Goal: Task Accomplishment & Management: Manage account settings

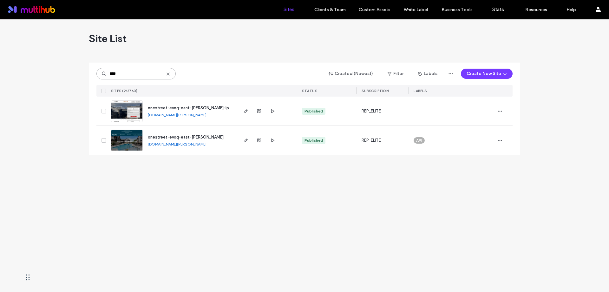
click at [137, 74] on input "****" at bounding box center [135, 73] width 79 height 11
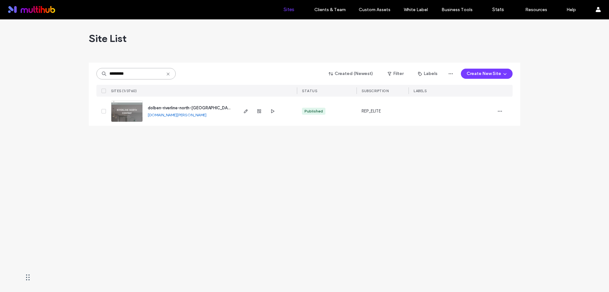
type input "*********"
click at [173, 108] on span "dolben-riverline-north-conway-splash" at bounding box center [198, 107] width 100 height 5
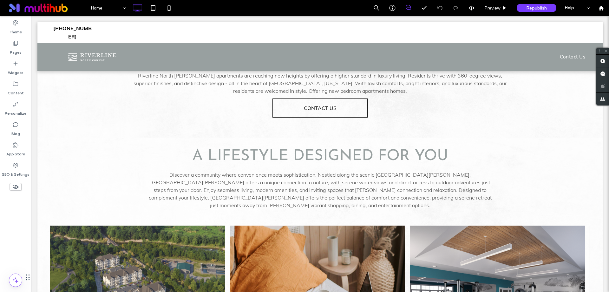
scroll to position [129, 0]
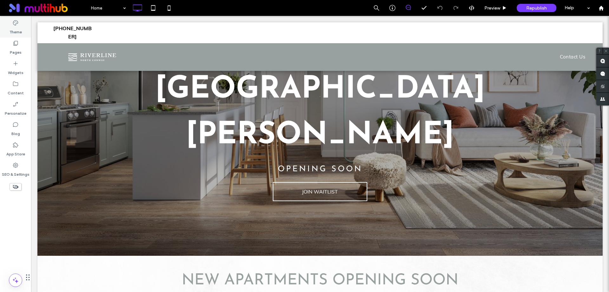
click at [19, 28] on label "Theme" at bounding box center [16, 30] width 12 height 9
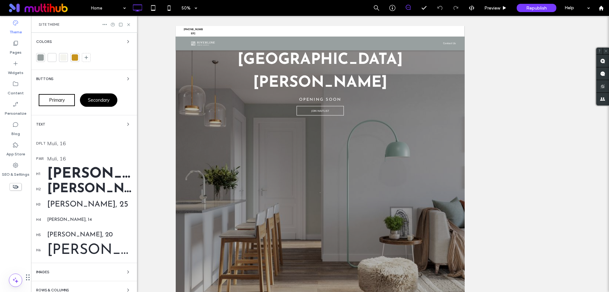
click at [42, 59] on div at bounding box center [40, 57] width 6 height 6
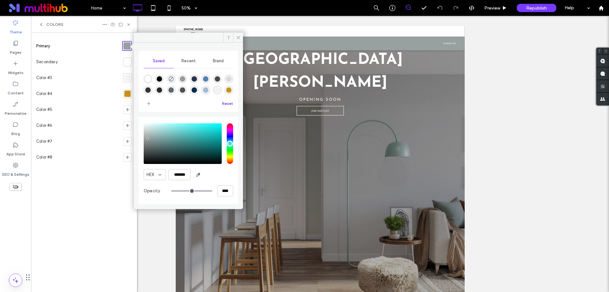
click at [228, 104] on button "Reset" at bounding box center [227, 104] width 11 height 8
drag, startPoint x: 175, startPoint y: 173, endPoint x: 188, endPoint y: 173, distance: 13.0
click at [188, 173] on input "*******" at bounding box center [180, 174] width 22 height 11
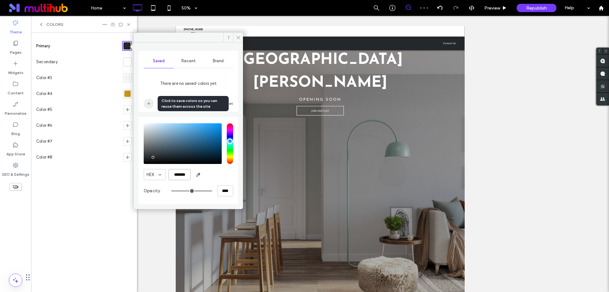
type input "*******"
click at [148, 103] on icon "add color" at bounding box center [148, 103] width 5 height 5
drag, startPoint x: 175, startPoint y: 173, endPoint x: 194, endPoint y: 175, distance: 18.8
click at [194, 175] on div "HEX *******" at bounding box center [188, 174] width 89 height 11
click at [127, 60] on div at bounding box center [127, 62] width 6 height 6
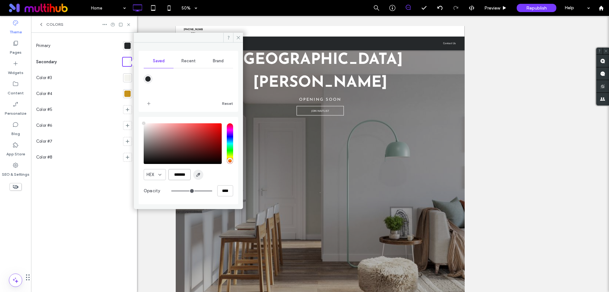
drag, startPoint x: 177, startPoint y: 174, endPoint x: 197, endPoint y: 173, distance: 20.3
click at [197, 173] on div "HEX *******" at bounding box center [188, 174] width 89 height 11
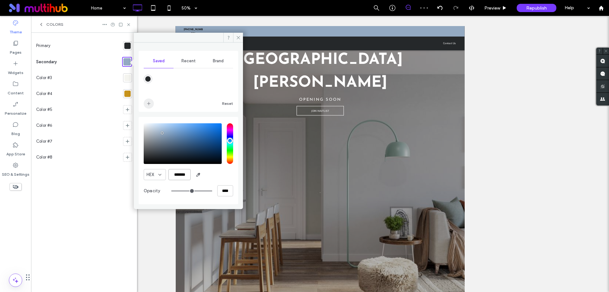
type input "*******"
click at [149, 104] on icon "add color" at bounding box center [148, 103] width 5 height 5
click at [126, 79] on div at bounding box center [127, 78] width 6 height 6
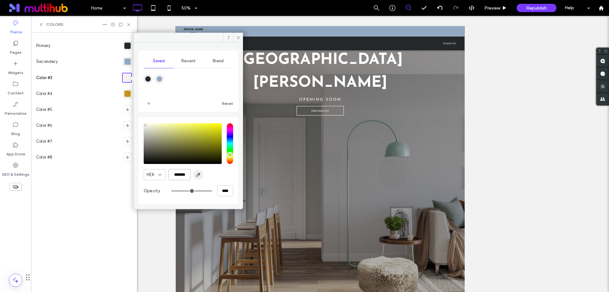
drag, startPoint x: 175, startPoint y: 174, endPoint x: 201, endPoint y: 173, distance: 25.7
click at [201, 173] on div "HEX *******" at bounding box center [188, 174] width 89 height 11
type input "*******"
click at [151, 103] on icon "add color" at bounding box center [148, 103] width 5 height 5
click at [130, 94] on div at bounding box center [127, 93] width 6 height 6
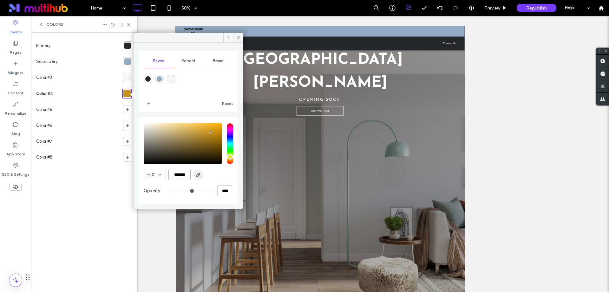
drag, startPoint x: 174, startPoint y: 176, endPoint x: 201, endPoint y: 175, distance: 26.7
click at [201, 175] on div "HEX *******" at bounding box center [188, 174] width 89 height 11
type input "*******"
click at [149, 104] on icon "add color" at bounding box center [148, 103] width 5 height 5
click at [238, 39] on icon at bounding box center [238, 37] width 5 height 5
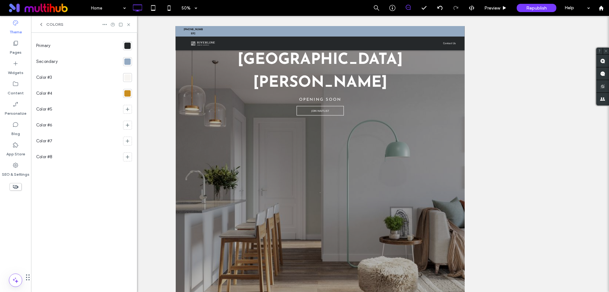
click at [53, 23] on span "Colors" at bounding box center [54, 24] width 17 height 5
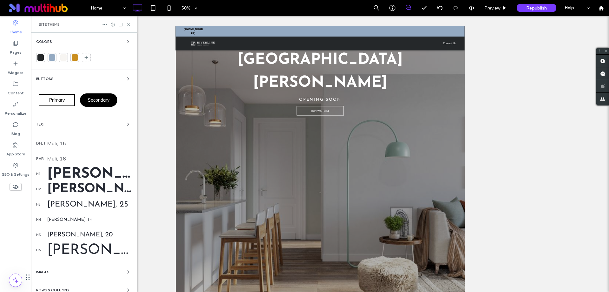
click at [60, 121] on div "Text" at bounding box center [84, 124] width 96 height 8
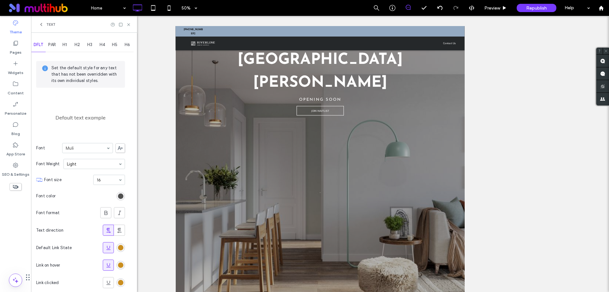
click at [120, 149] on icon at bounding box center [120, 148] width 5 height 4
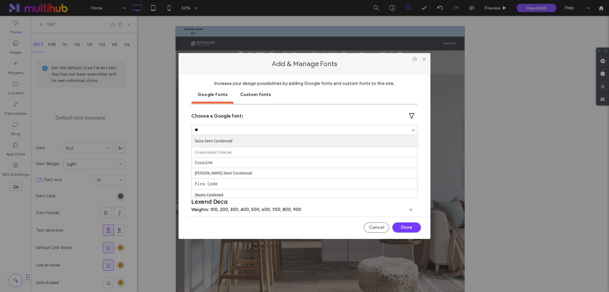
type input "*"
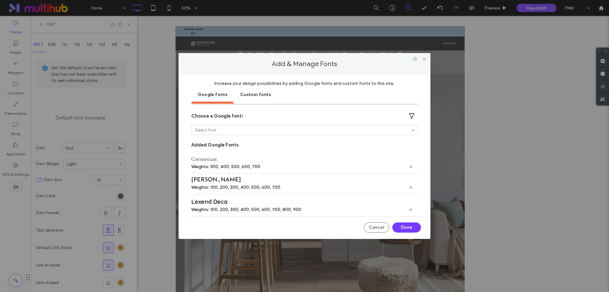
click at [309, 126] on div at bounding box center [305, 130] width 226 height 10
type input "********"
click at [422, 145] on div "Increase your design possibilities by adding Google fonts and custom fonts to t…" at bounding box center [305, 156] width 252 height 165
click at [254, 93] on div "Custom fonts" at bounding box center [255, 94] width 43 height 16
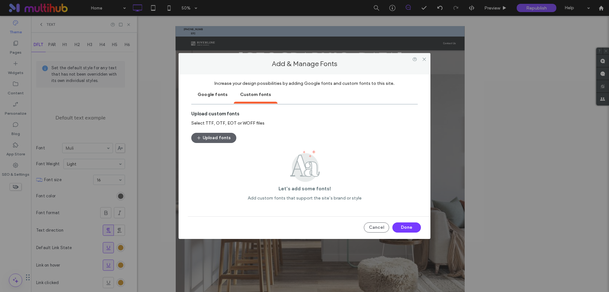
click at [213, 92] on div "Google fonts" at bounding box center [212, 94] width 43 height 16
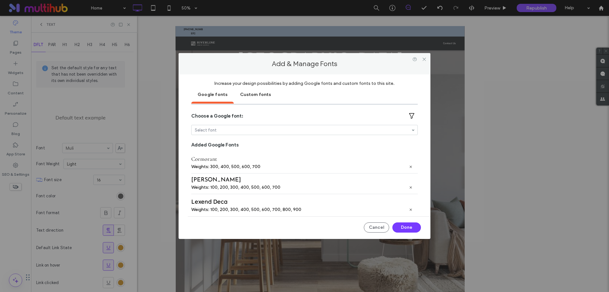
click at [261, 97] on div "Custom fonts" at bounding box center [255, 94] width 43 height 16
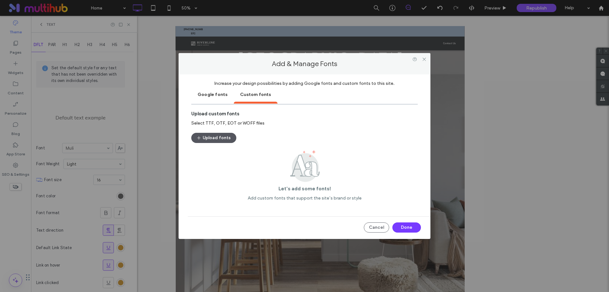
click at [215, 140] on button "Upload fonts" at bounding box center [213, 138] width 45 height 10
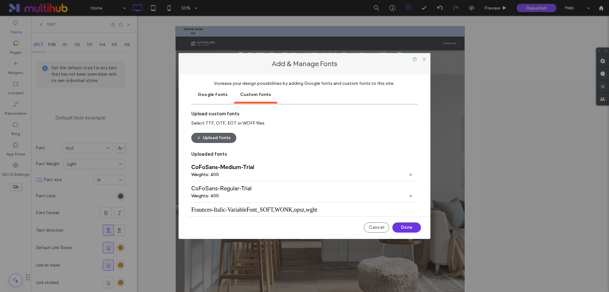
click at [411, 226] on button "Done" at bounding box center [407, 227] width 29 height 10
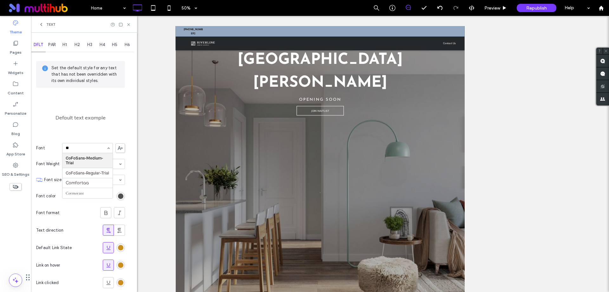
scroll to position [0, 0]
type input "****"
click at [55, 44] on span "PAR" at bounding box center [52, 44] width 8 height 5
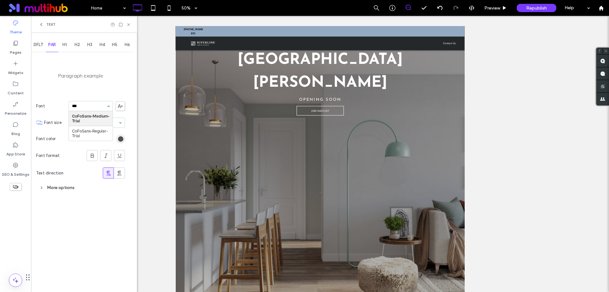
type input "****"
click at [67, 46] on span "H1" at bounding box center [65, 44] width 4 height 5
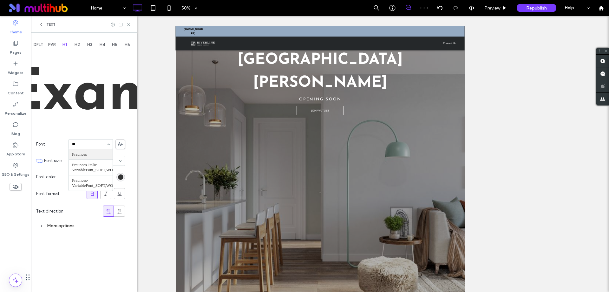
type input "***"
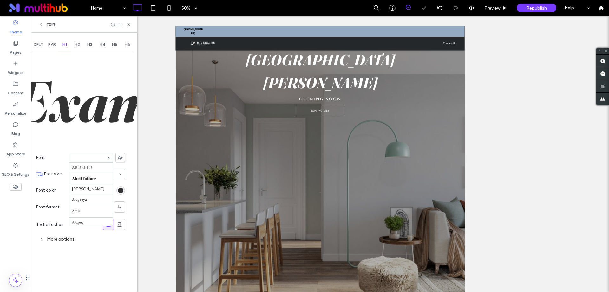
scroll to position [257, 0]
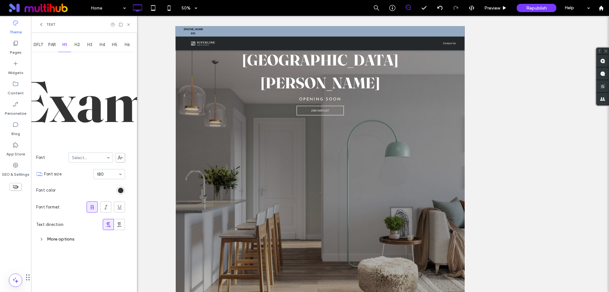
click at [77, 47] on span "H2" at bounding box center [77, 44] width 5 height 5
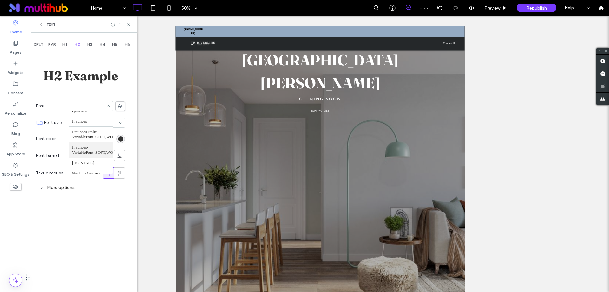
scroll to position [241, 0]
click at [91, 47] on span "H3" at bounding box center [89, 44] width 5 height 5
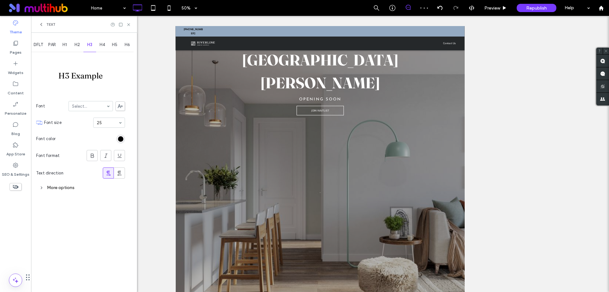
click at [103, 43] on span "H4" at bounding box center [102, 44] width 5 height 5
click at [115, 44] on span "H5" at bounding box center [114, 44] width 5 height 5
click at [127, 44] on span "H6" at bounding box center [127, 44] width 5 height 5
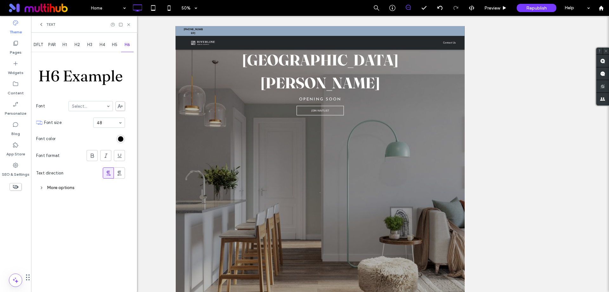
click at [50, 25] on span "Text" at bounding box center [50, 24] width 9 height 5
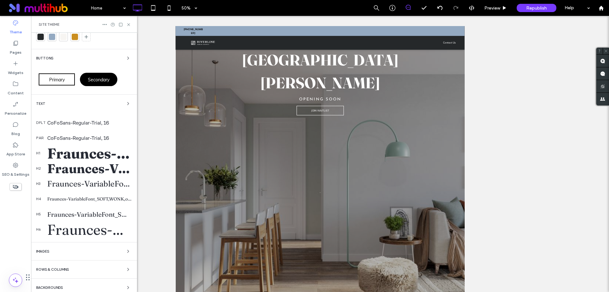
scroll to position [12, 0]
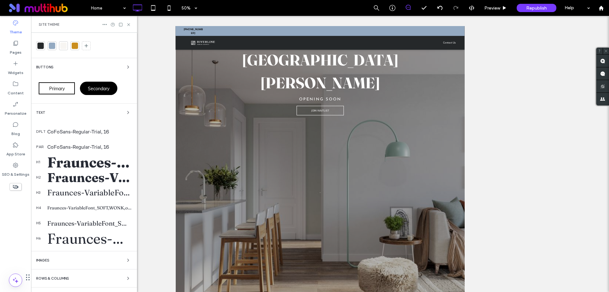
click at [82, 70] on div "Buttons" at bounding box center [84, 67] width 96 height 8
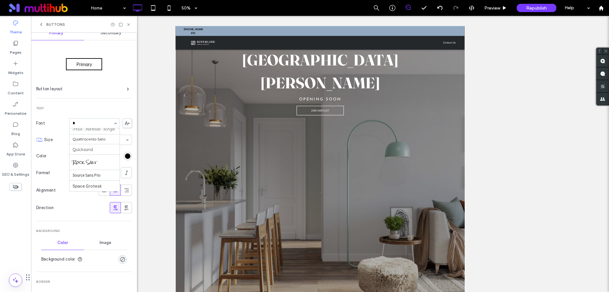
scroll to position [159, 0]
type input "**"
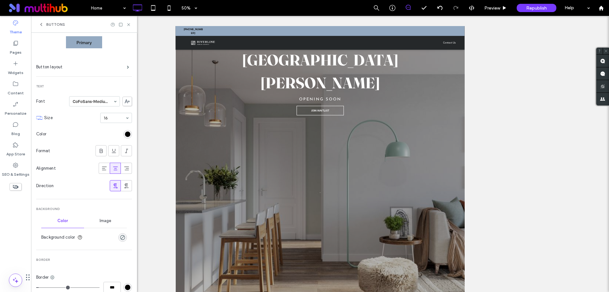
scroll to position [2, 0]
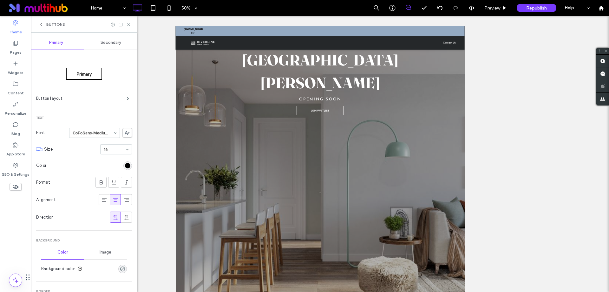
click at [114, 43] on span "Secondary" at bounding box center [111, 42] width 21 height 5
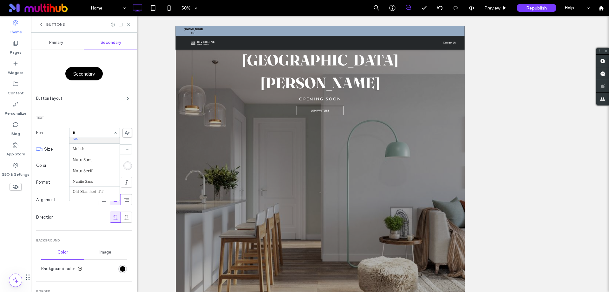
scroll to position [159, 0]
type input "**"
click at [111, 115] on div "Secondary Button layout Text Font CoFoSans-Medium-Trial Size 16 Color Format Al…" at bounding box center [84, 260] width 96 height 420
click at [60, 23] on span "Buttons" at bounding box center [55, 24] width 19 height 5
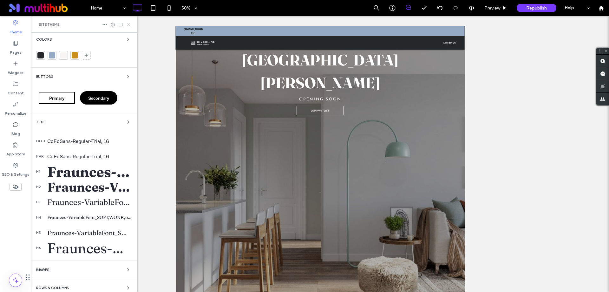
click at [129, 24] on use at bounding box center [128, 24] width 3 height 3
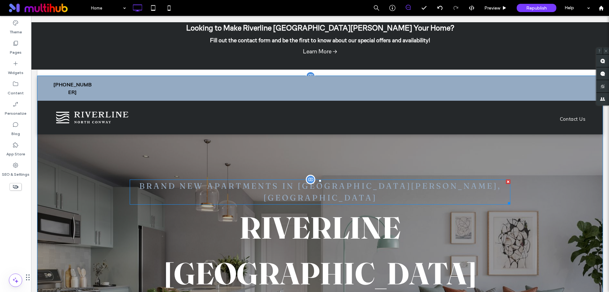
click at [336, 184] on span "BRAND NEW APARTMENTS IN NORTH CONWAY, NH" at bounding box center [320, 192] width 362 height 22
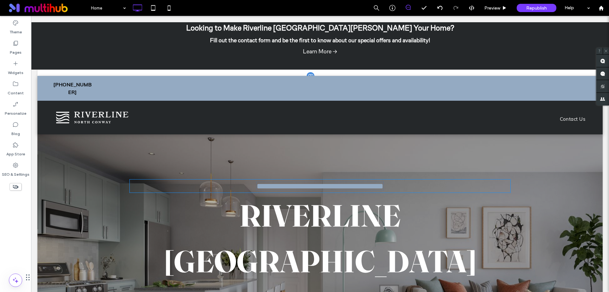
type input "**********"
type input "**"
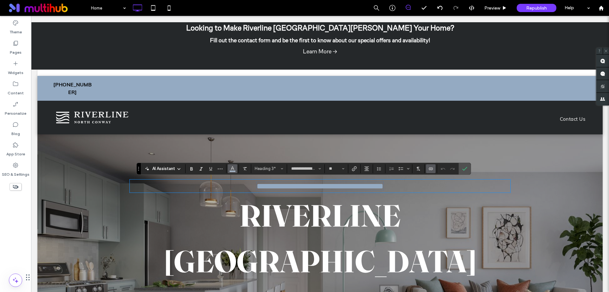
click at [233, 168] on use "Color" at bounding box center [232, 167] width 3 height 3
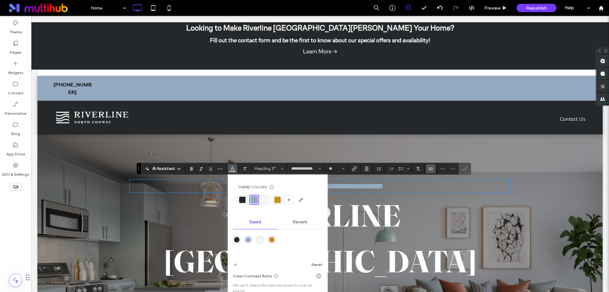
click at [268, 198] on div at bounding box center [266, 199] width 6 height 6
click at [467, 168] on icon "Confirm" at bounding box center [464, 168] width 5 height 5
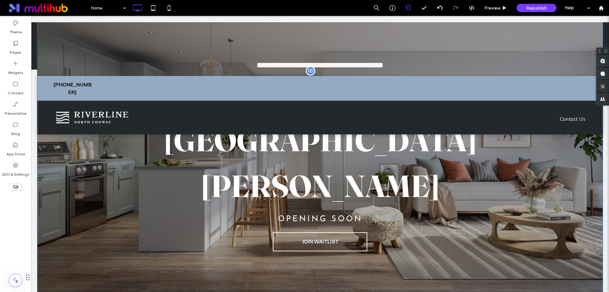
scroll to position [127, 0]
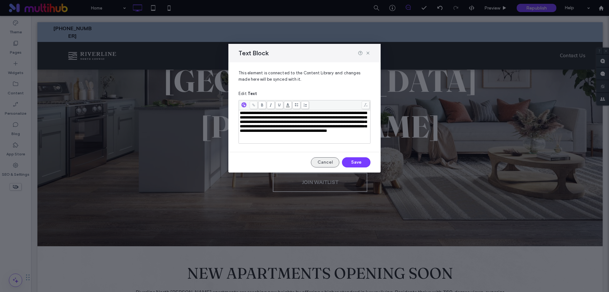
click at [326, 163] on button "Cancel" at bounding box center [325, 162] width 29 height 10
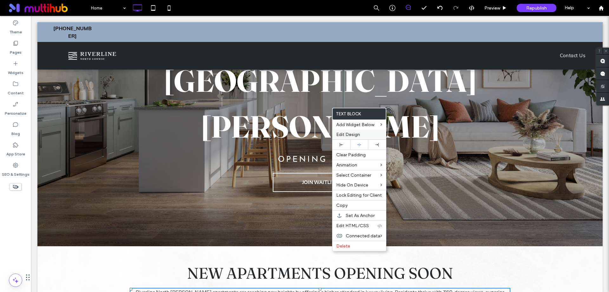
click at [367, 136] on label "Edit Design" at bounding box center [359, 134] width 46 height 5
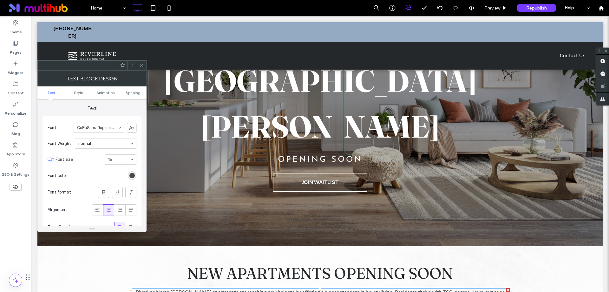
click at [141, 68] on span at bounding box center [141, 66] width 5 height 10
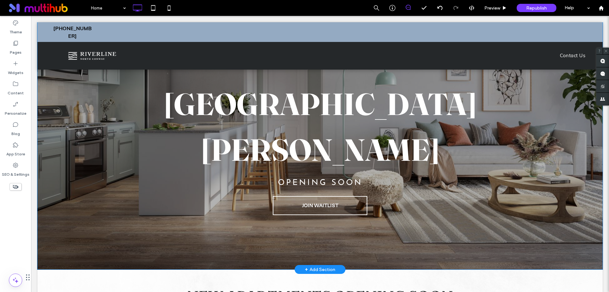
scroll to position [32, 0]
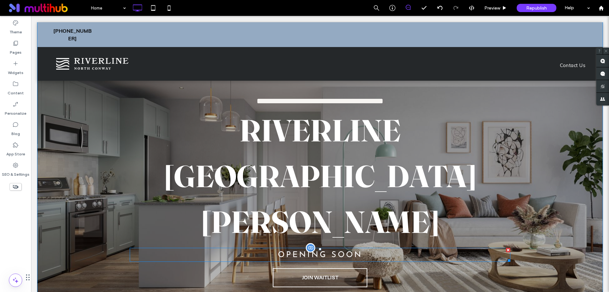
click at [333, 251] on span "OPENING SOON" at bounding box center [320, 255] width 85 height 8
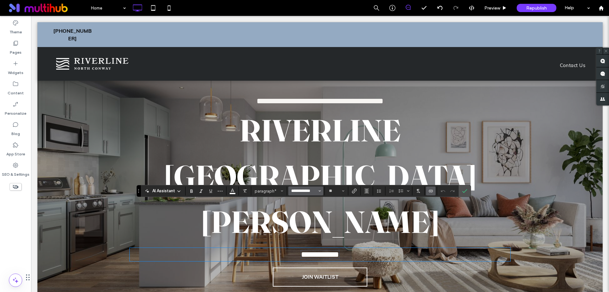
click at [307, 188] on input "**********" at bounding box center [304, 190] width 27 height 5
click at [311, 173] on label "CoFoSans-Regular-Trial" at bounding box center [309, 178] width 42 height 14
type input "**********"
click at [466, 188] on icon "Confirm" at bounding box center [464, 190] width 5 height 5
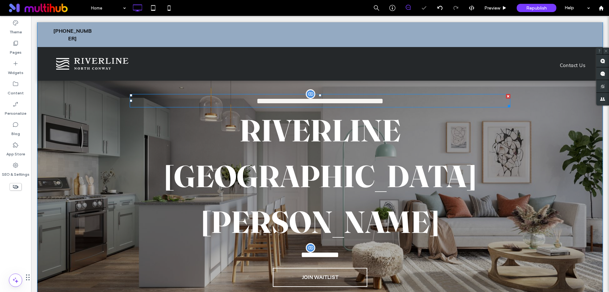
click at [360, 100] on span "**********" at bounding box center [320, 101] width 127 height 8
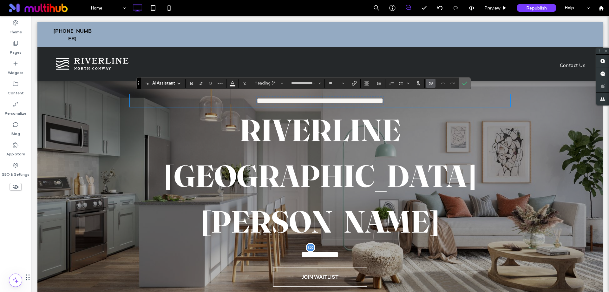
click at [466, 81] on icon "Confirm" at bounding box center [464, 83] width 5 height 5
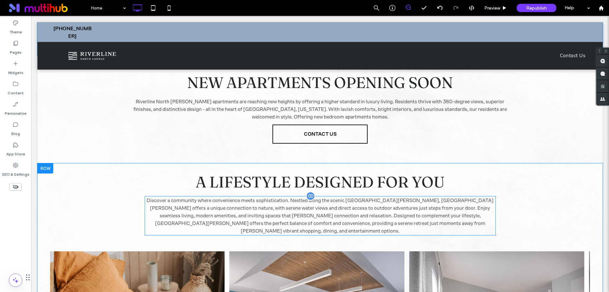
scroll to position [317, 0]
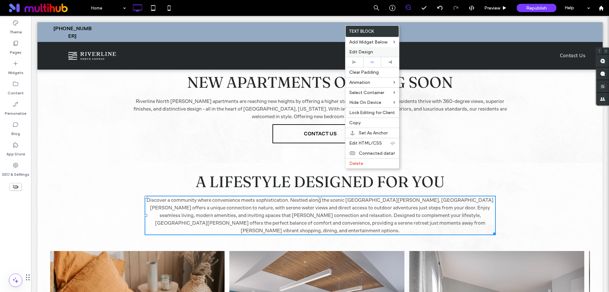
click at [384, 55] on div "Edit Design" at bounding box center [373, 52] width 54 height 10
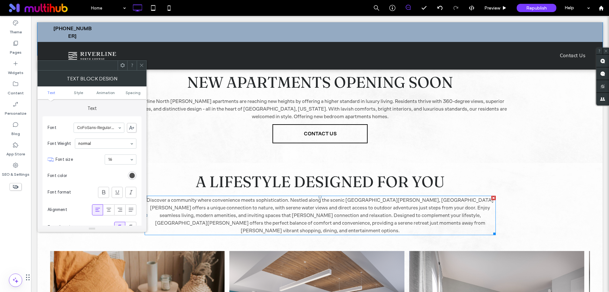
click at [141, 62] on span at bounding box center [141, 66] width 5 height 10
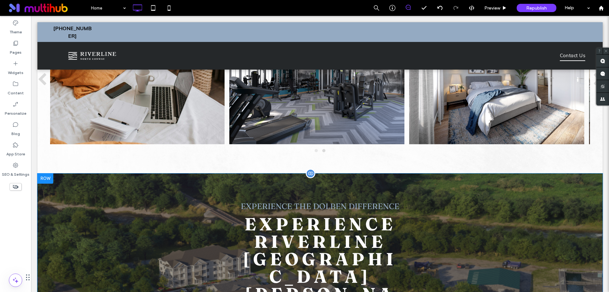
scroll to position [635, 0]
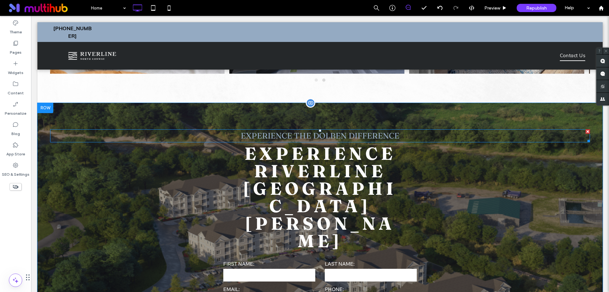
click at [361, 131] on span "EXPERIENCE THE DOLBEN DIFFERENCE" at bounding box center [320, 136] width 159 height 10
type input "**********"
type input "**"
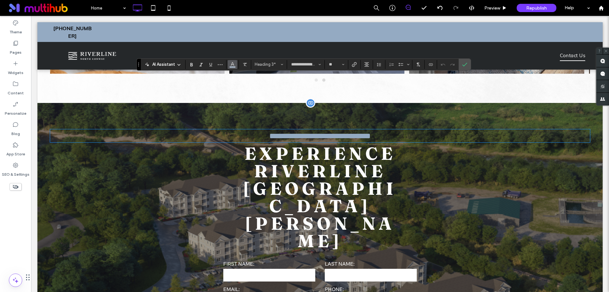
click at [234, 66] on icon "Color" at bounding box center [232, 63] width 5 height 5
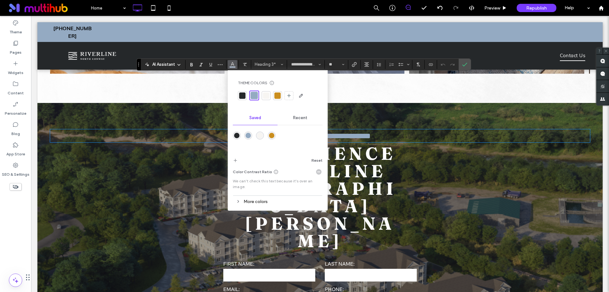
click at [261, 133] on div "rgba(247,245,242,1)" at bounding box center [259, 135] width 5 height 5
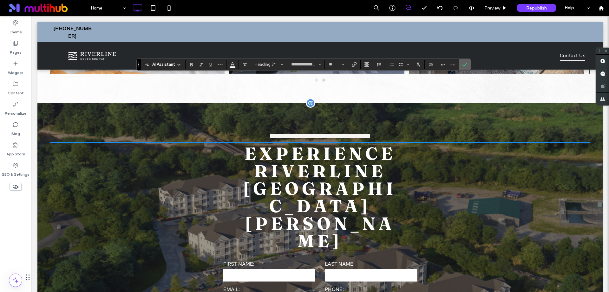
drag, startPoint x: 462, startPoint y: 64, endPoint x: 404, endPoint y: 109, distance: 73.1
click at [462, 64] on icon "Confirm" at bounding box center [464, 64] width 5 height 5
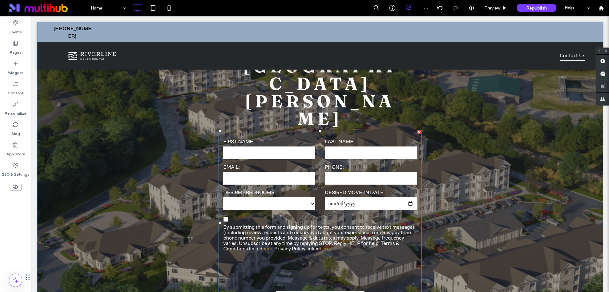
scroll to position [793, 0]
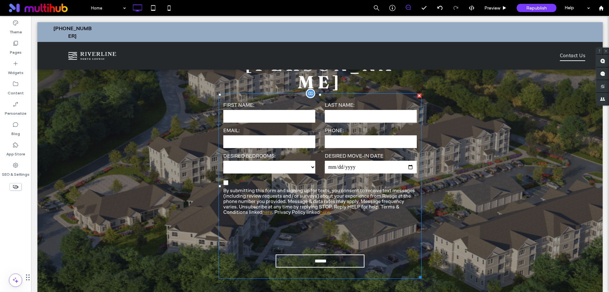
click at [390, 223] on div at bounding box center [320, 235] width 203 height 25
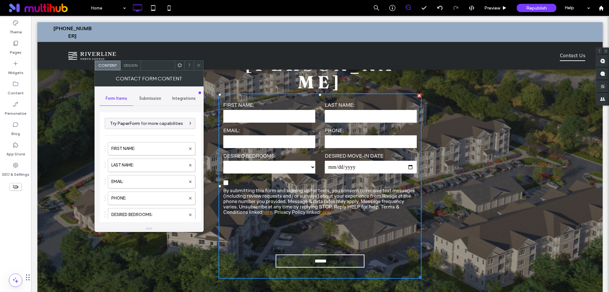
click at [129, 62] on div "Design" at bounding box center [131, 66] width 20 height 10
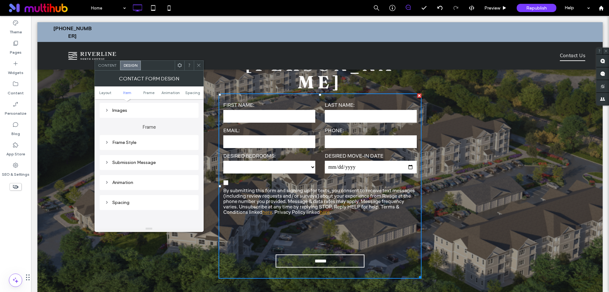
scroll to position [159, 0]
click at [162, 141] on div "Frame Style" at bounding box center [149, 138] width 89 height 9
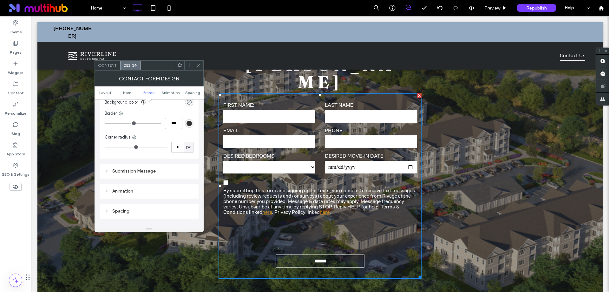
click at [166, 173] on div "Submission Message" at bounding box center [149, 170] width 89 height 5
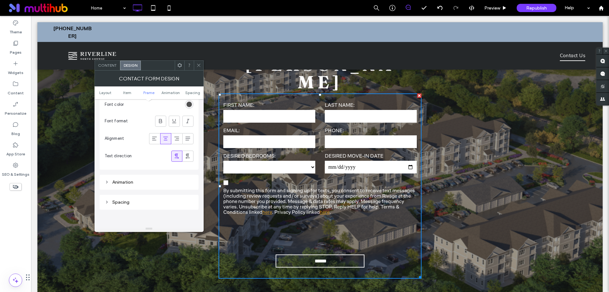
click at [145, 184] on div "Animation" at bounding box center [149, 181] width 89 height 5
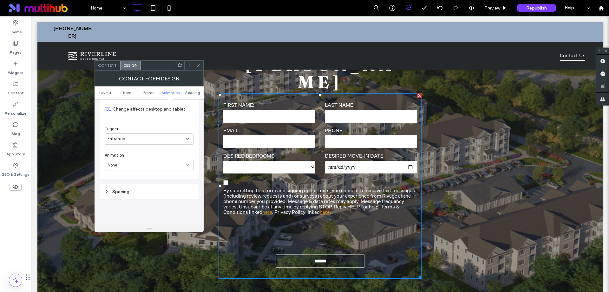
scroll to position [444, 0]
click at [145, 186] on div "Spacing" at bounding box center [149, 182] width 89 height 9
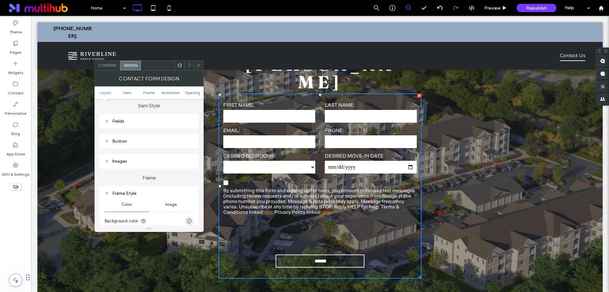
scroll to position [95, 0]
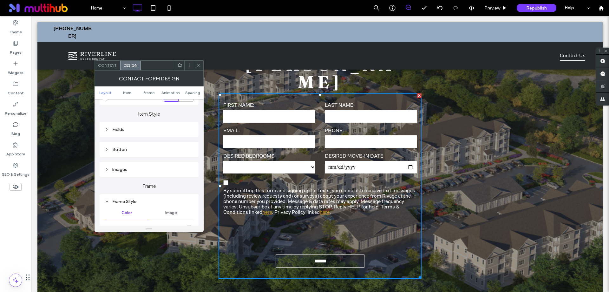
click at [148, 132] on div "Fields" at bounding box center [149, 129] width 89 height 9
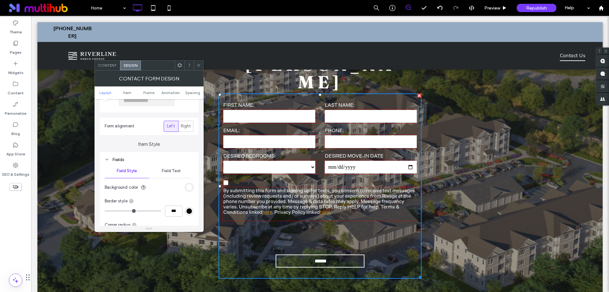
scroll to position [63, 0]
click at [169, 169] on div "Field Text" at bounding box center [171, 172] width 44 height 14
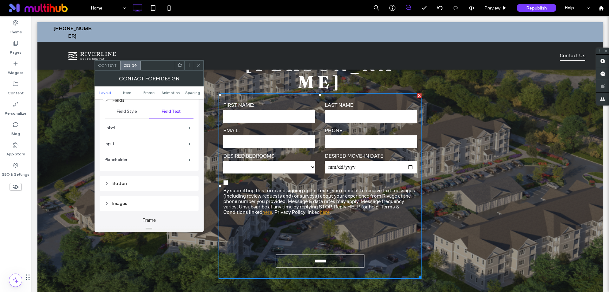
scroll to position [127, 0]
click at [169, 123] on label "Label" at bounding box center [147, 125] width 84 height 13
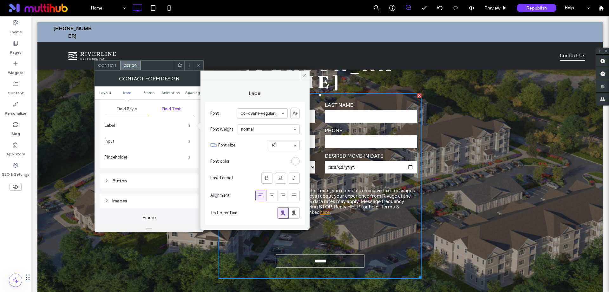
click at [163, 141] on label "Input" at bounding box center [147, 141] width 84 height 13
click at [163, 157] on label "Placeholder" at bounding box center [147, 157] width 84 height 13
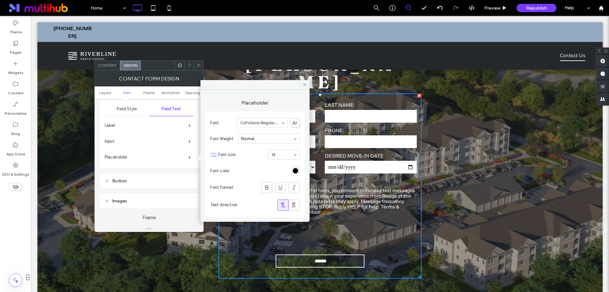
click at [133, 110] on span "Field Style" at bounding box center [127, 108] width 20 height 5
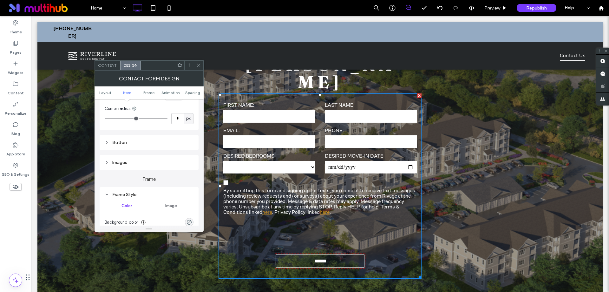
scroll to position [190, 0]
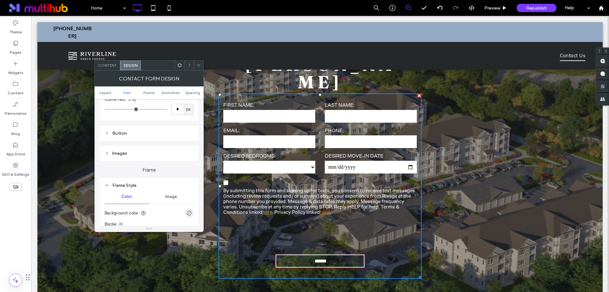
click at [148, 131] on div "Button" at bounding box center [149, 132] width 89 height 5
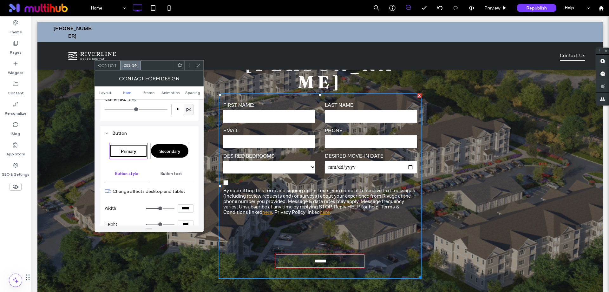
click at [174, 172] on span "Button text" at bounding box center [172, 173] width 22 height 5
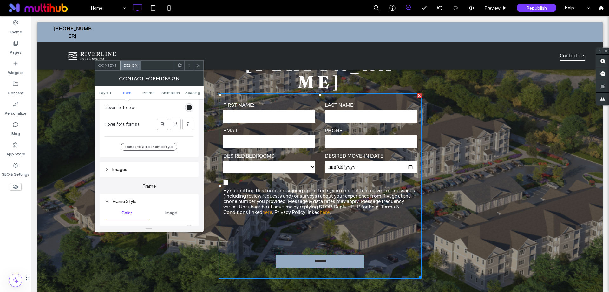
scroll to position [413, 0]
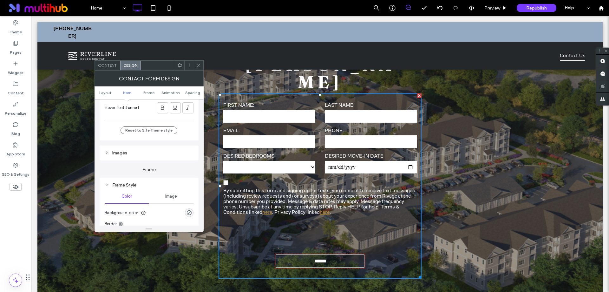
click at [135, 156] on div "Images" at bounding box center [149, 153] width 89 height 9
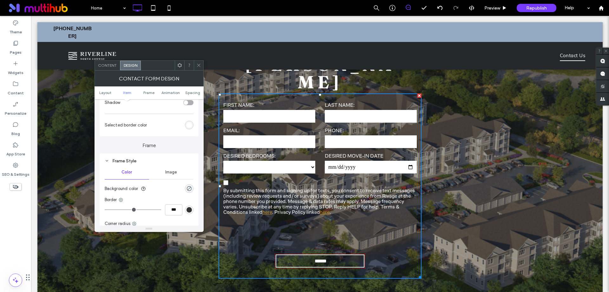
scroll to position [540, 0]
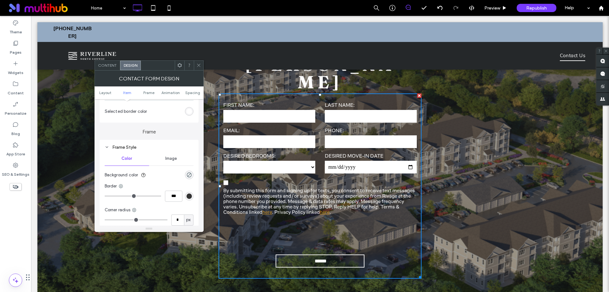
click at [197, 68] on span at bounding box center [198, 66] width 5 height 10
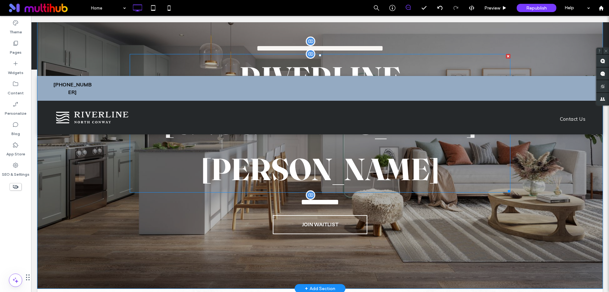
scroll to position [0, 0]
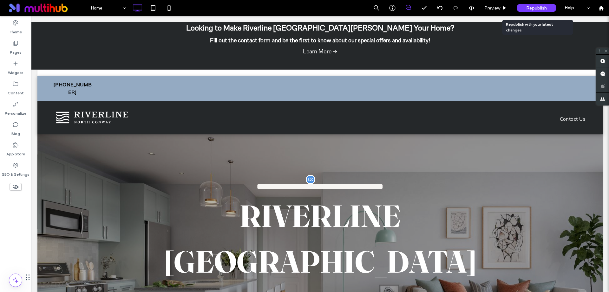
click at [533, 6] on span "Republish" at bounding box center [536, 7] width 21 height 5
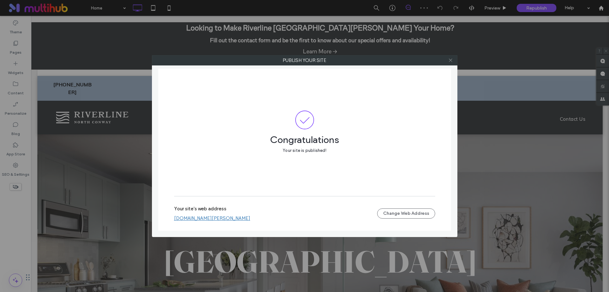
click at [450, 60] on use at bounding box center [450, 60] width 3 height 3
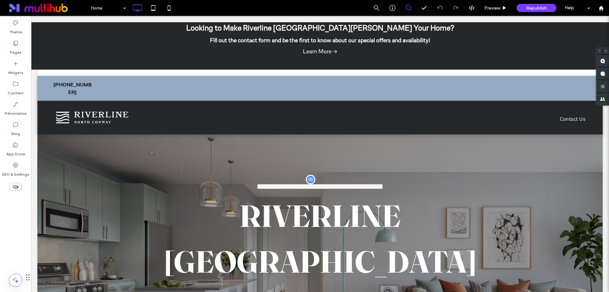
click at [470, 50] on link "Learn More →" at bounding box center [320, 51] width 546 height 9
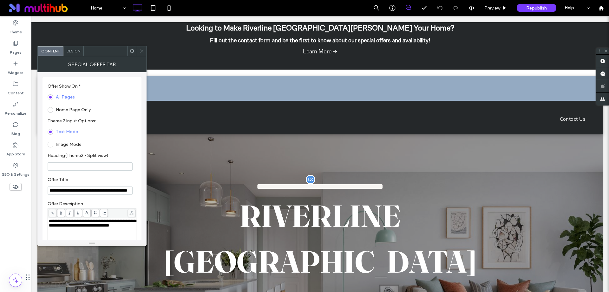
click at [81, 52] on div "Design" at bounding box center [73, 51] width 20 height 10
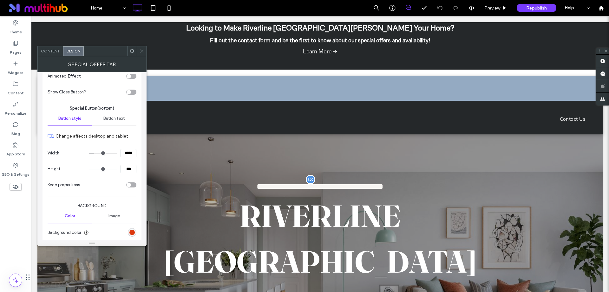
scroll to position [63, 0]
click at [115, 119] on span "Button text" at bounding box center [114, 117] width 22 height 5
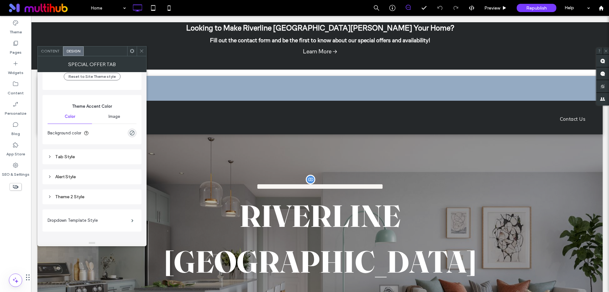
scroll to position [286, 0]
click at [50, 153] on icon at bounding box center [50, 154] width 4 height 4
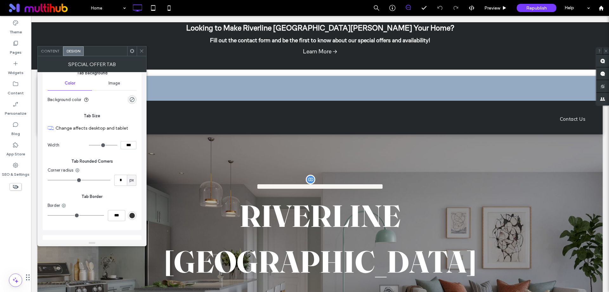
scroll to position [571, 0]
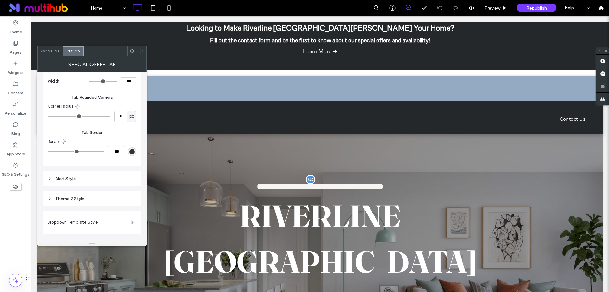
click at [52, 179] on icon at bounding box center [50, 178] width 4 height 4
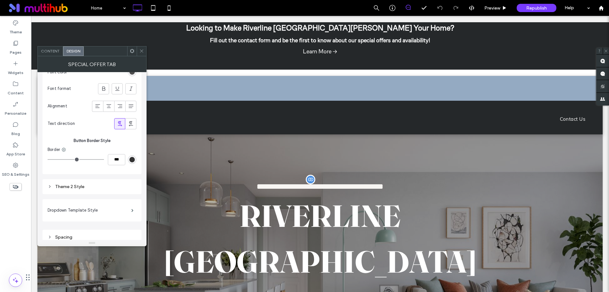
scroll to position [1347, 0]
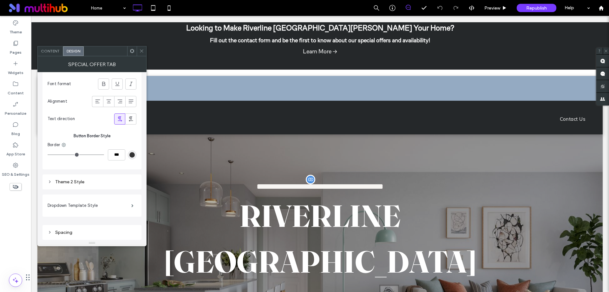
click at [140, 51] on icon at bounding box center [141, 51] width 5 height 5
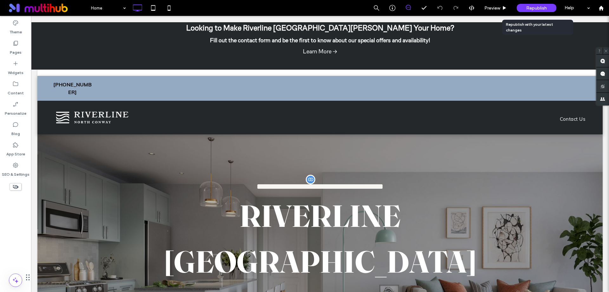
click at [538, 7] on span "Republish" at bounding box center [536, 7] width 21 height 5
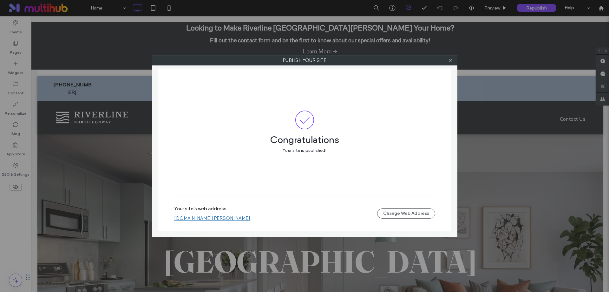
drag, startPoint x: 449, startPoint y: 62, endPoint x: 447, endPoint y: 65, distance: 3.9
click at [449, 62] on icon at bounding box center [450, 60] width 5 height 5
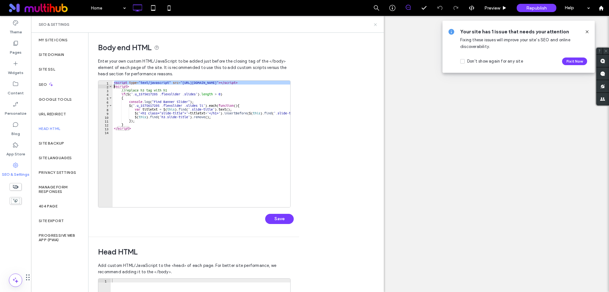
click at [375, 23] on icon at bounding box center [375, 24] width 5 height 5
